Goal: Task Accomplishment & Management: Complete application form

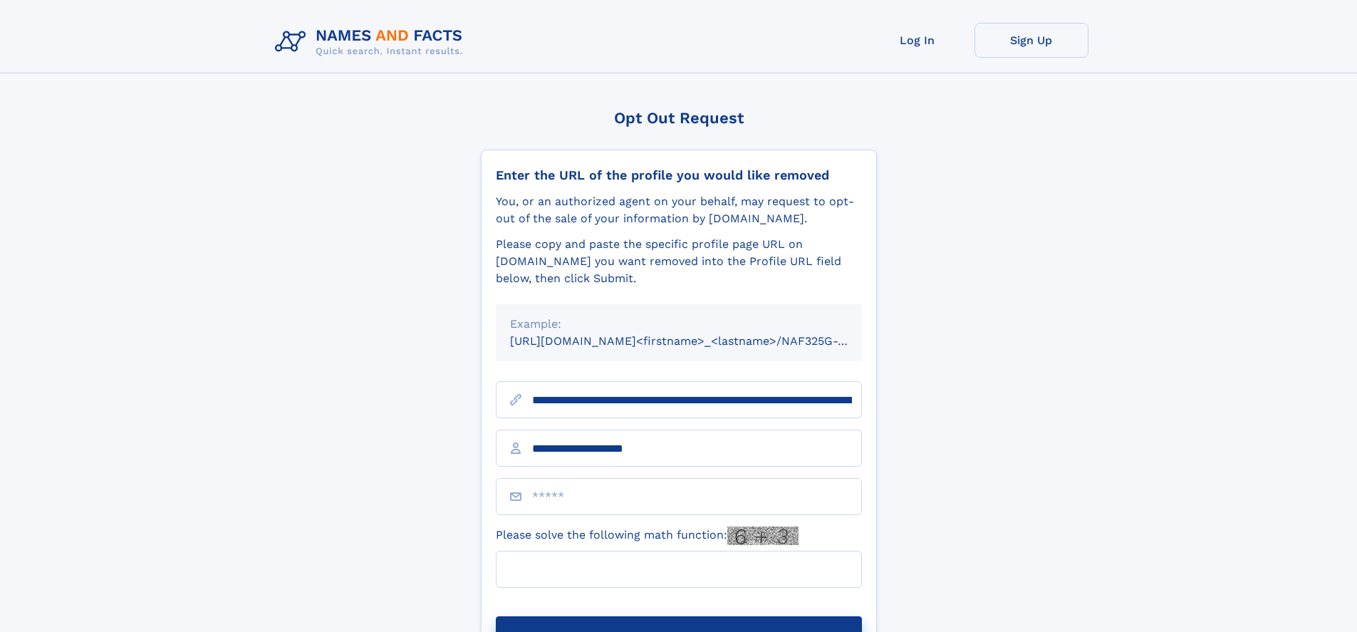
type input "**********"
type input "*"
click at [678, 616] on button "Submit Opt Out Request" at bounding box center [679, 639] width 366 height 46
